Goal: Task Accomplishment & Management: Manage account settings

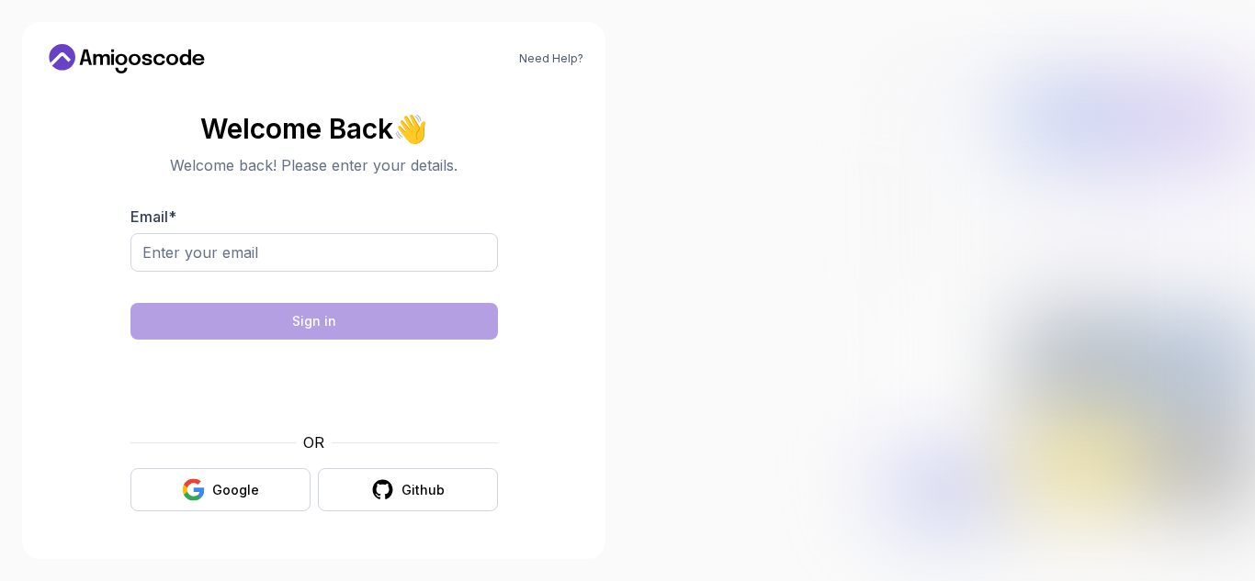
type input "ihatespam554321@gmail.com"
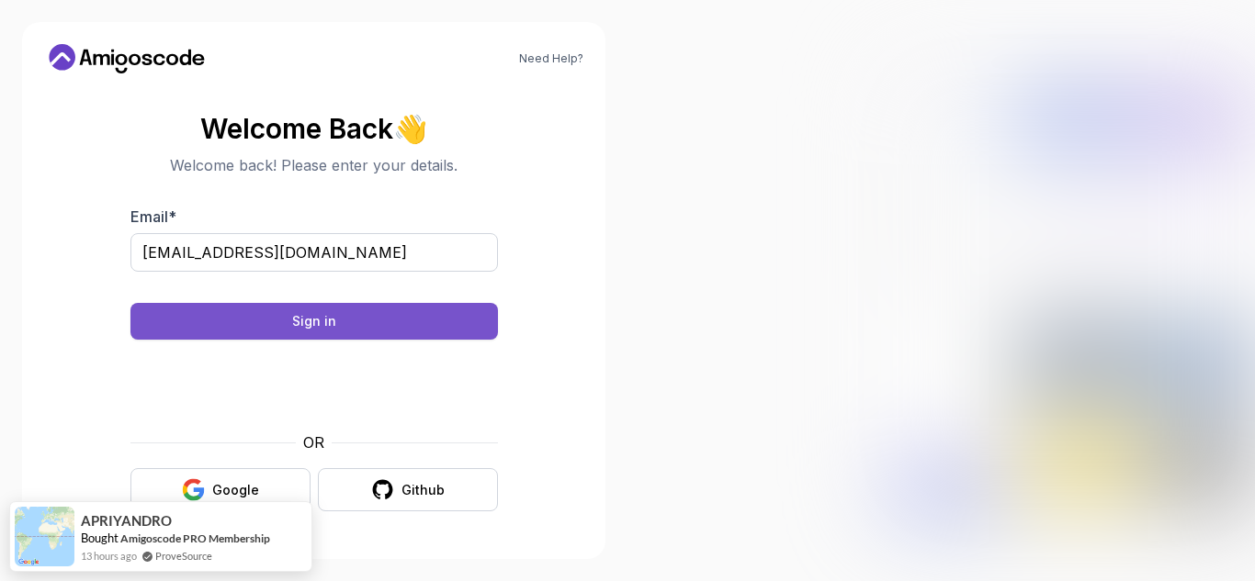
click at [372, 304] on button "Sign in" at bounding box center [313, 321] width 367 height 37
